Goal: Check status: Check status

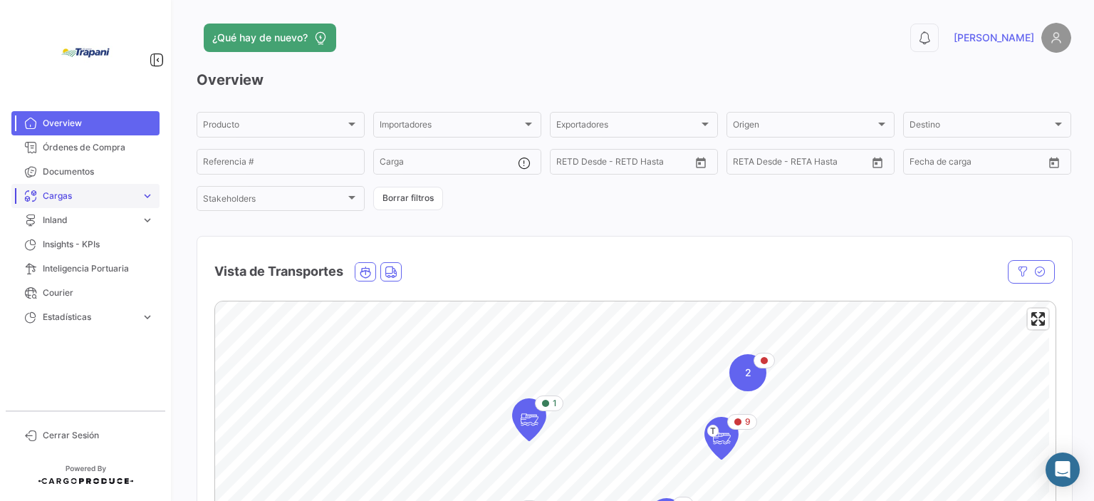
click at [100, 198] on span "Cargas" at bounding box center [89, 195] width 93 height 13
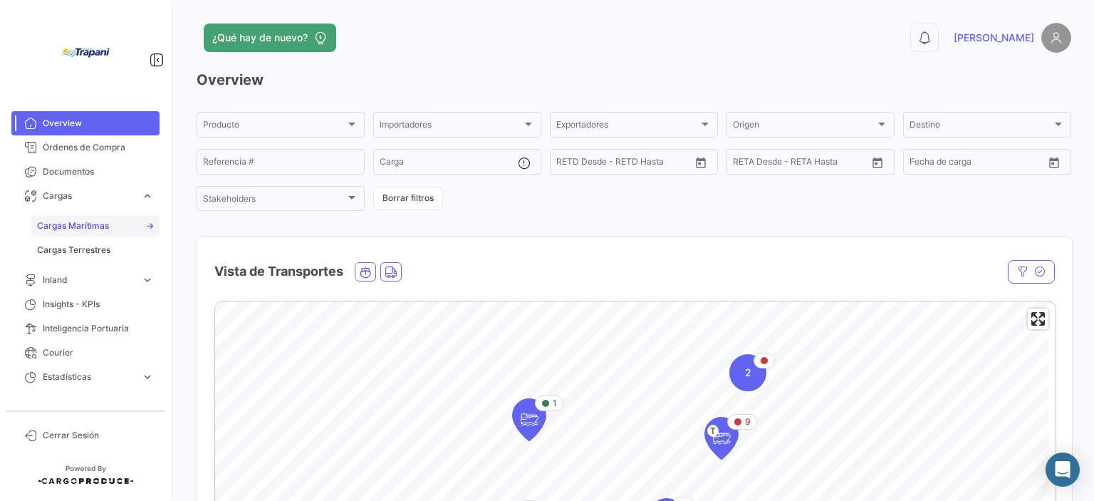
click at [107, 227] on span "Cargas Marítimas" at bounding box center [73, 225] width 72 height 13
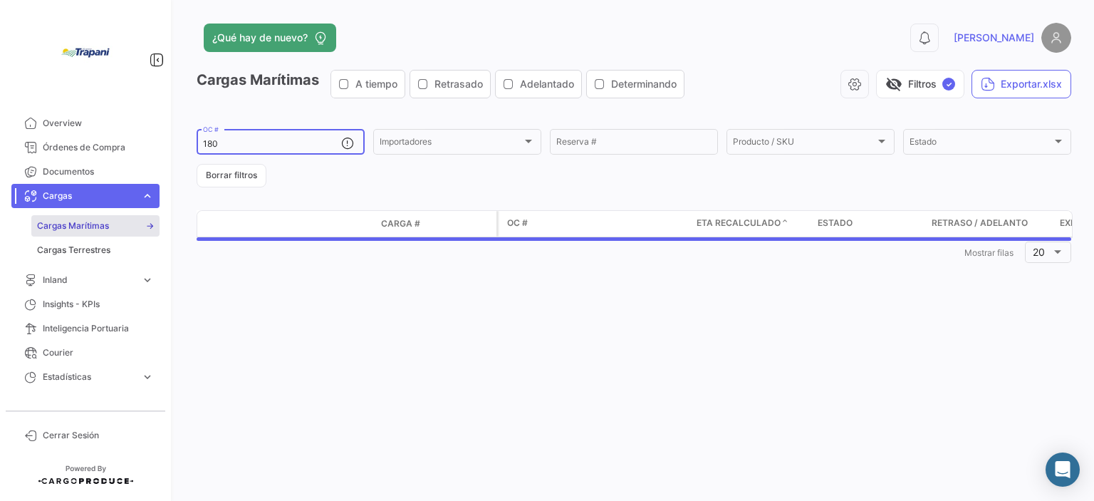
click at [248, 144] on input "180" at bounding box center [272, 144] width 138 height 10
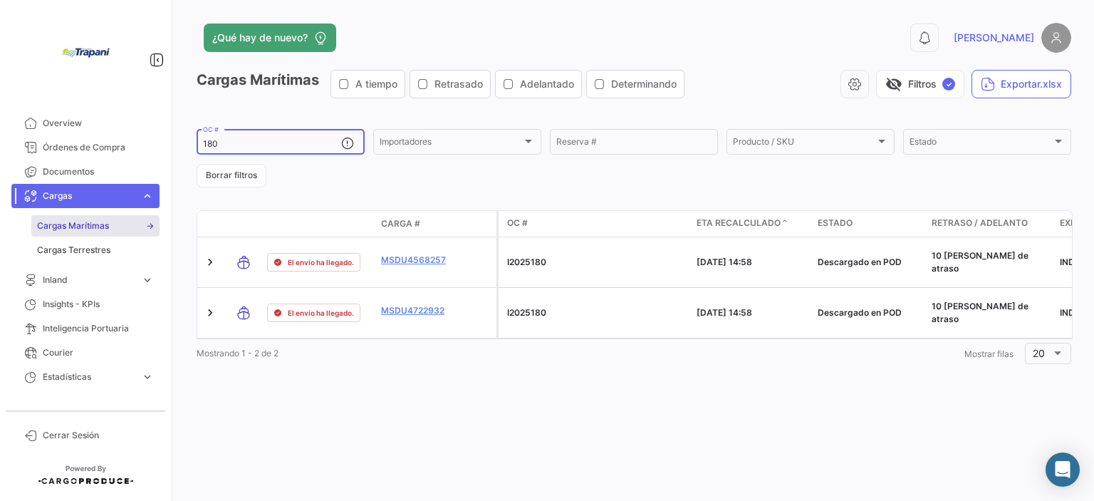
drag, startPoint x: 248, startPoint y: 144, endPoint x: 187, endPoint y: 138, distance: 60.8
click at [187, 138] on div "¿Qué hay de nuevo? 0 [PERSON_NAME] Marítimas A tiempo Retrasado Adelantado Dete…" at bounding box center [634, 250] width 920 height 501
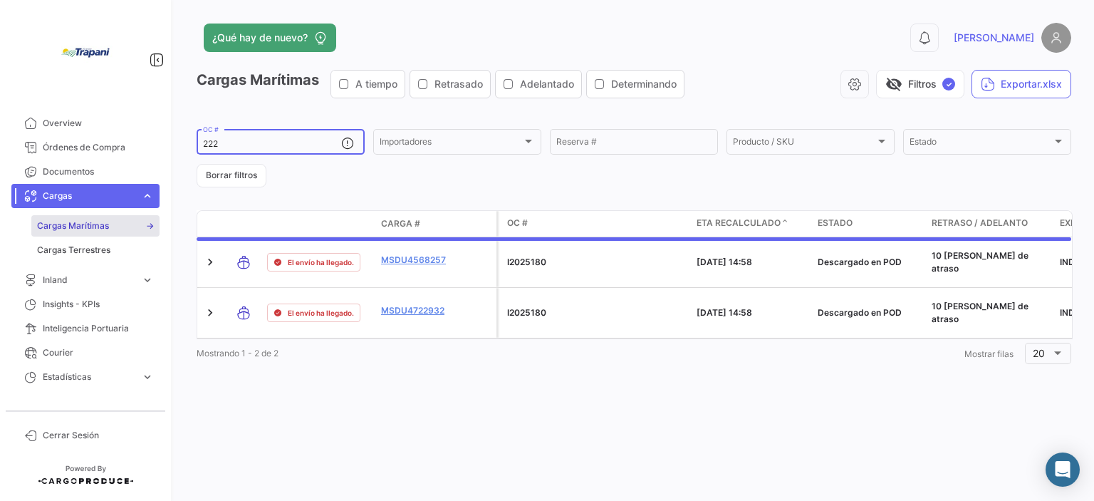
type input "222"
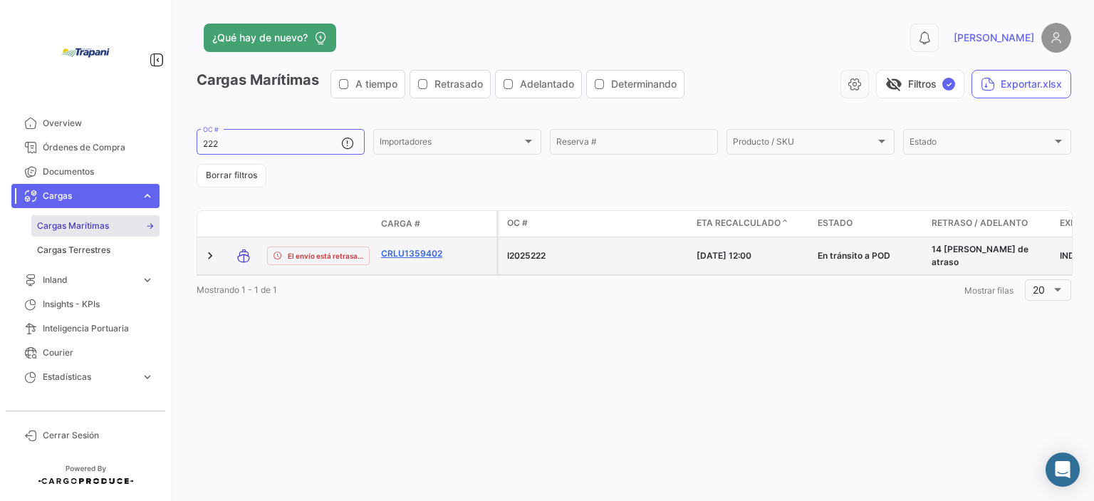
click at [428, 256] on link "CRLU1359402" at bounding box center [418, 253] width 74 height 13
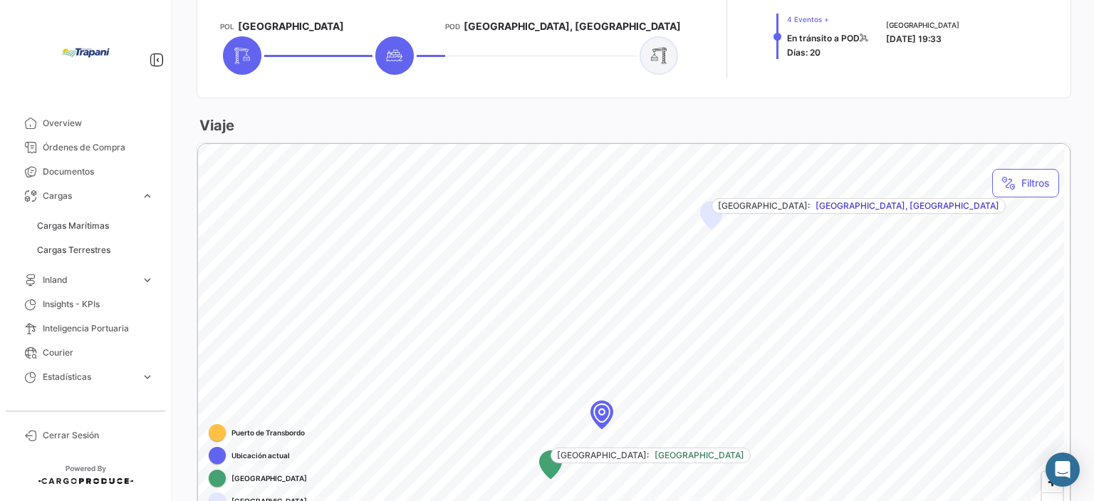
scroll to position [469, 0]
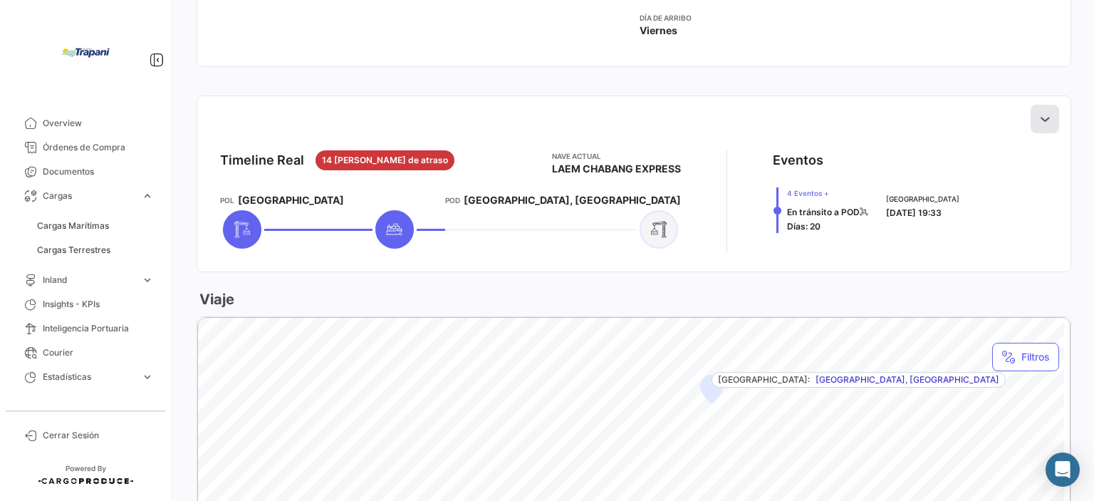
click at [1037, 119] on icon at bounding box center [1044, 119] width 14 height 14
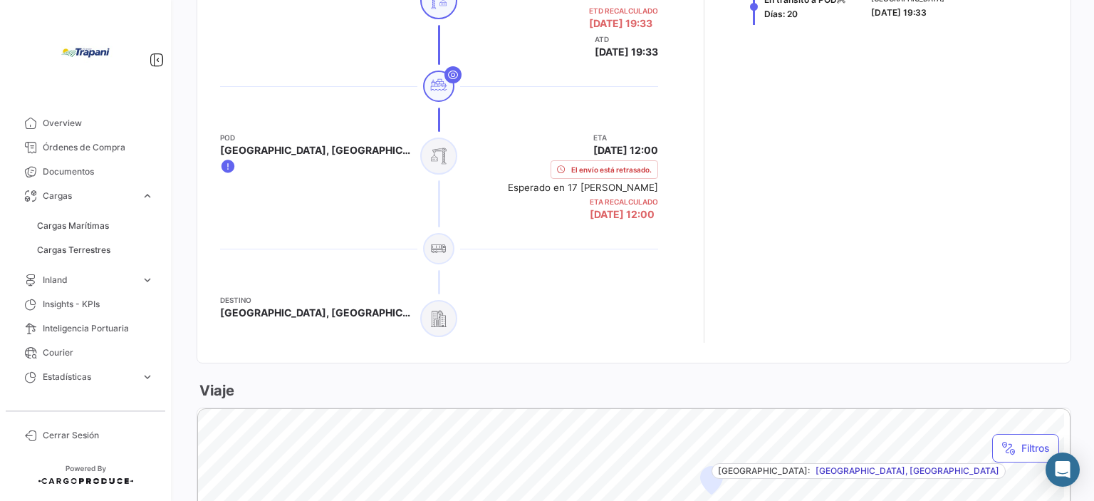
scroll to position [754, 0]
